Goal: Find specific page/section

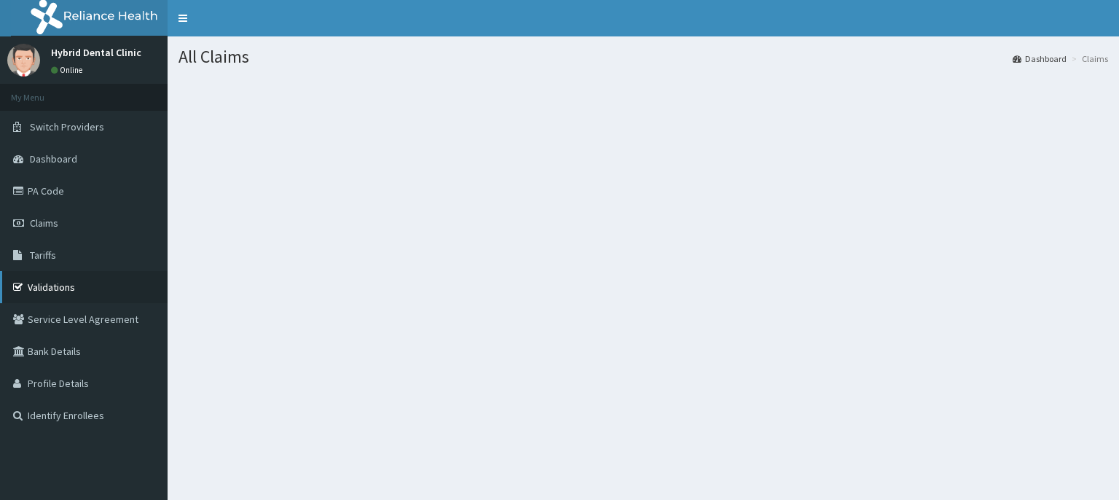
click at [66, 286] on link "Validations" at bounding box center [84, 287] width 168 height 32
click at [39, 192] on link "PA Code" at bounding box center [84, 191] width 168 height 32
click at [32, 222] on span "Claims" at bounding box center [44, 222] width 28 height 13
click at [39, 278] on link "Validations" at bounding box center [84, 287] width 168 height 32
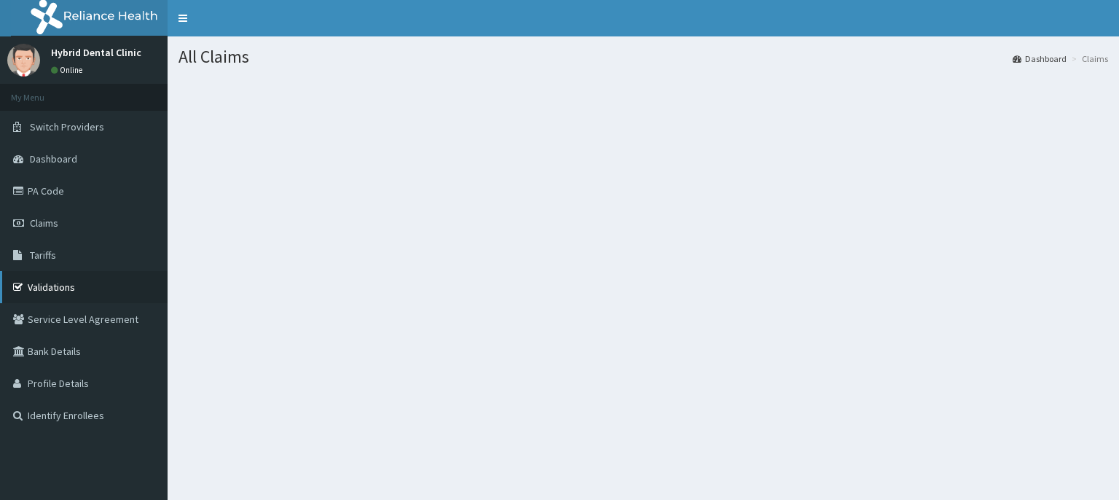
click at [39, 278] on link "Validations" at bounding box center [84, 287] width 168 height 32
